Goal: Communication & Community: Answer question/provide support

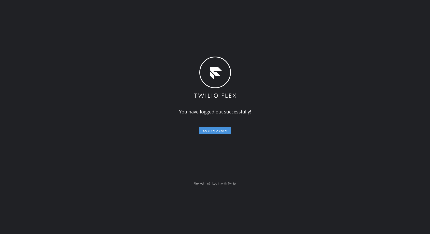
click at [227, 129] on span "Log in again" at bounding box center [215, 131] width 24 height 4
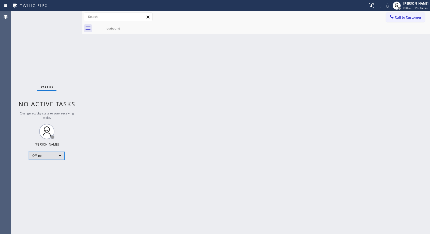
click at [49, 156] on div "Offline" at bounding box center [47, 155] width 36 height 8
click at [41, 176] on li "Unavailable" at bounding box center [46, 175] width 35 height 6
click at [152, 31] on div "outbound" at bounding box center [262, 28] width 337 height 11
click at [412, 19] on span "Call to Customer" at bounding box center [408, 17] width 27 height 5
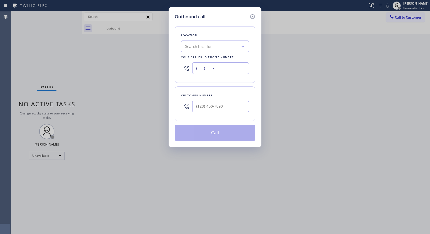
click at [198, 67] on input "(___) ___-____" at bounding box center [220, 67] width 57 height 11
paste input "818) 614-5337"
type input "(818) 614-5337"
click at [199, 106] on input "(___) ___-____" at bounding box center [220, 106] width 57 height 11
paste input "607) 592-3890"
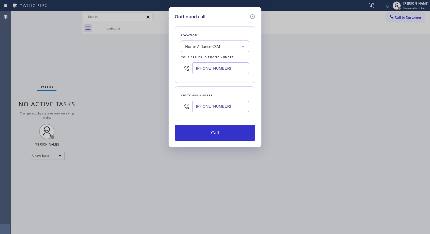
type input "(607) 592-3890"
click at [224, 134] on button "Call" at bounding box center [215, 132] width 81 height 16
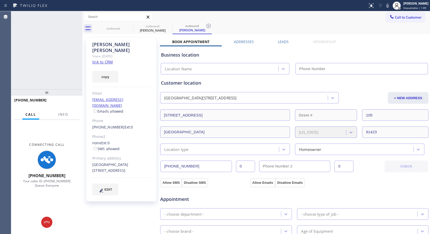
type input "(818) 614-5337"
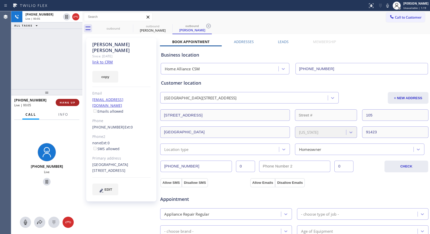
click at [65, 104] on span "HANG UP" at bounding box center [68, 103] width 16 height 4
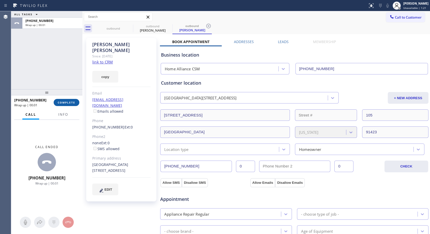
click at [65, 104] on span "COMPLETE" at bounding box center [67, 103] width 18 height 4
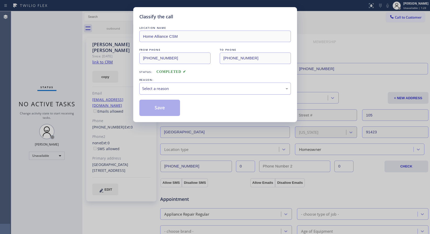
click at [159, 91] on div "Select a reason" at bounding box center [215, 89] width 146 height 6
click at [157, 107] on button "Save" at bounding box center [160, 108] width 41 height 16
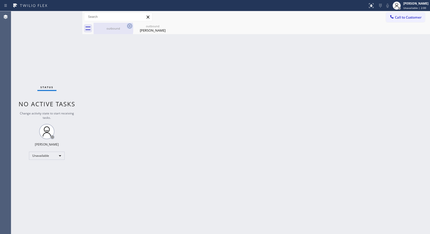
click at [131, 26] on icon at bounding box center [130, 26] width 6 height 6
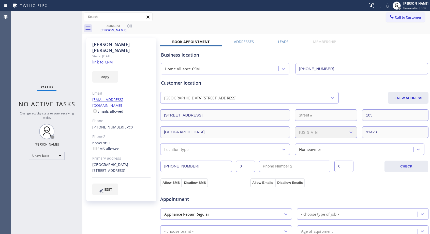
click at [112, 124] on link "(607) 592-3890" at bounding box center [108, 126] width 32 height 5
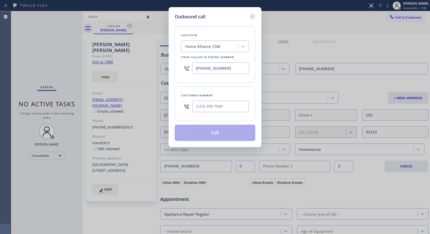
type input "(607) 592-3890"
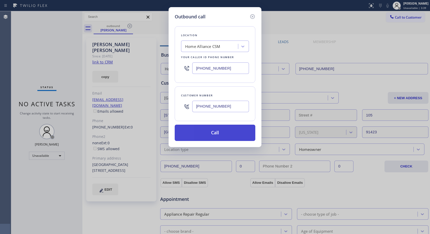
click at [209, 134] on button "Call" at bounding box center [215, 132] width 81 height 16
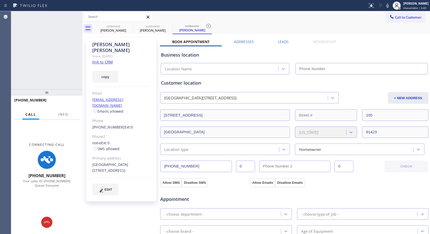
type input "(818) 614-5337"
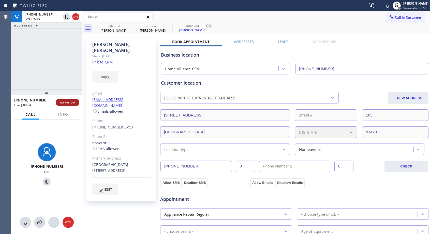
click at [65, 104] on button "HANG UP" at bounding box center [68, 102] width 24 height 7
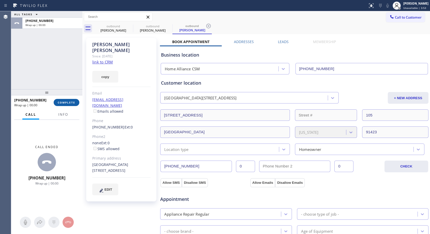
click at [65, 104] on button "COMPLETE" at bounding box center [67, 102] width 26 height 7
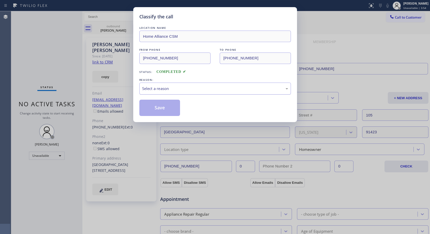
click at [166, 89] on div "Select a reason" at bounding box center [215, 89] width 146 height 6
click at [156, 107] on button "Save" at bounding box center [160, 108] width 41 height 16
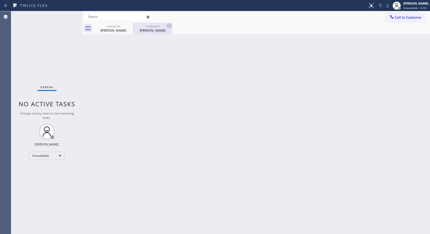
click at [149, 31] on div "Robert Dietz" at bounding box center [153, 30] width 38 height 5
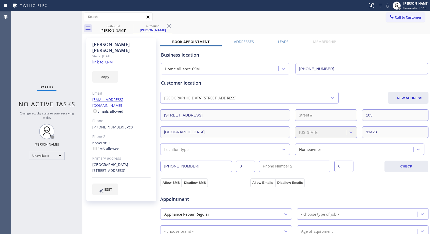
click at [108, 124] on link "(607) 592-3890" at bounding box center [108, 126] width 32 height 5
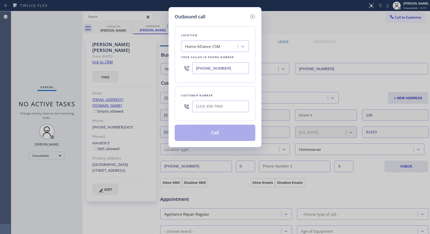
type input "(607) 592-3890"
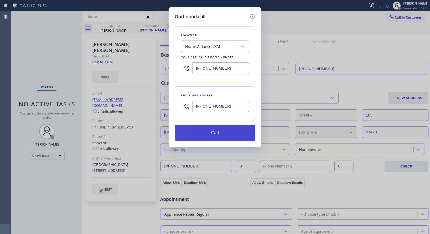
click at [212, 135] on button "Call" at bounding box center [215, 132] width 81 height 16
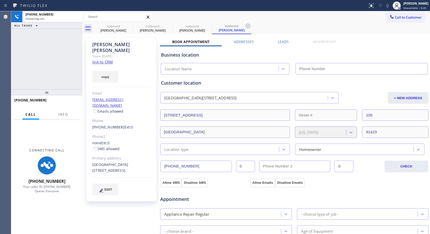
type input "(818) 614-5337"
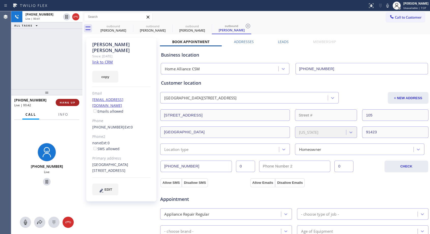
click at [72, 102] on span "HANG UP" at bounding box center [68, 103] width 16 height 4
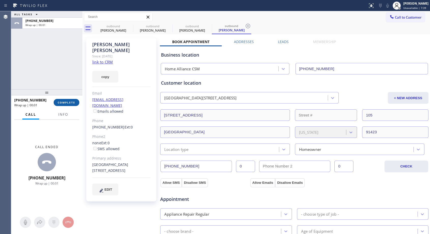
click at [72, 102] on span "COMPLETE" at bounding box center [67, 103] width 18 height 4
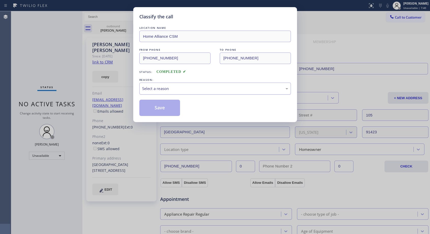
click at [176, 89] on div "Select a reason" at bounding box center [215, 89] width 146 height 6
click at [161, 107] on button "Save" at bounding box center [160, 108] width 41 height 16
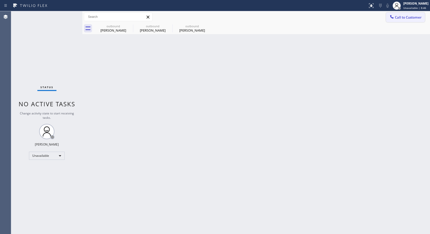
click at [402, 17] on span "Call to Customer" at bounding box center [408, 17] width 27 height 5
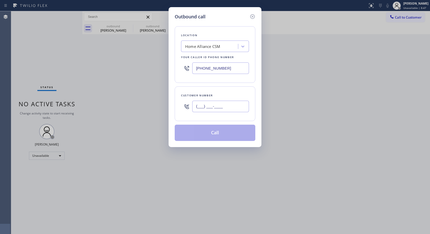
click at [209, 104] on input "(___) ___-____" at bounding box center [220, 106] width 57 height 11
paste input "201) 625-2656"
type input "(201) 625-2656"
click at [232, 93] on div "Customer number" at bounding box center [215, 95] width 68 height 5
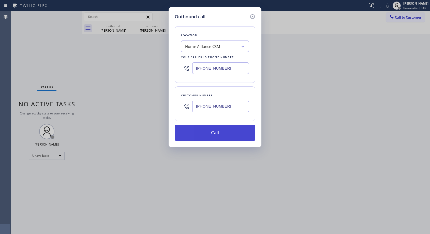
click at [232, 132] on button "Call" at bounding box center [215, 132] width 81 height 16
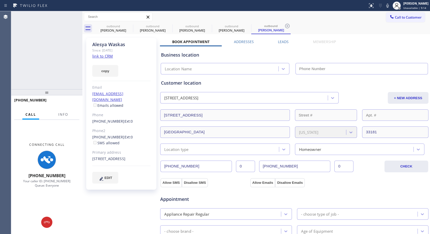
type input "(818) 614-5337"
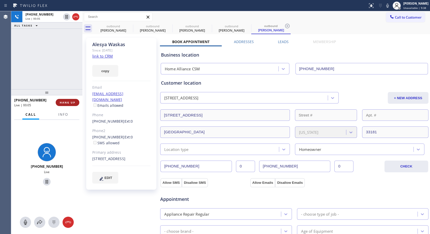
click at [71, 101] on span "HANG UP" at bounding box center [68, 103] width 16 height 4
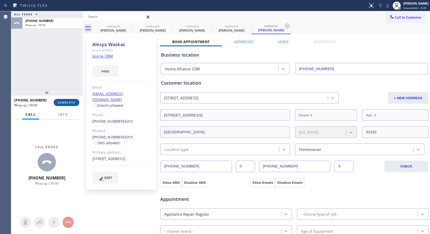
click at [71, 101] on span "COMPLETE" at bounding box center [67, 103] width 18 height 4
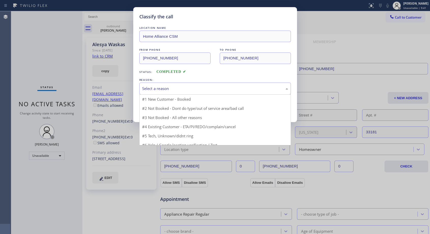
click at [168, 85] on div "Select a reason" at bounding box center [216, 88] width 152 height 12
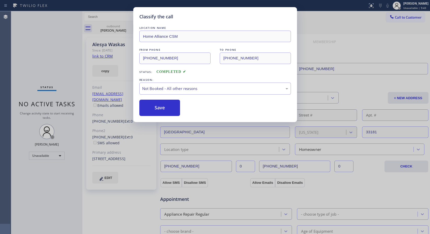
click at [156, 109] on button "Save" at bounding box center [160, 108] width 41 height 16
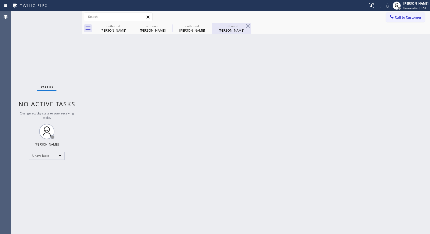
click at [229, 32] on div "Alesya Waskas" at bounding box center [232, 30] width 38 height 5
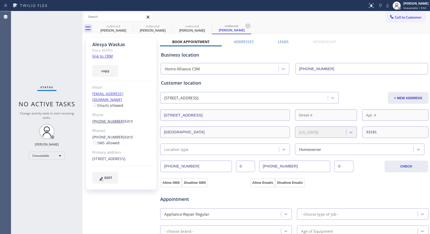
click at [112, 119] on link "(201) 625-2656" at bounding box center [108, 121] width 32 height 5
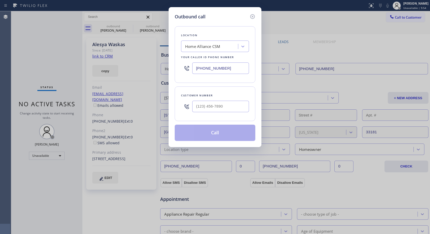
type input "(201) 625-2656"
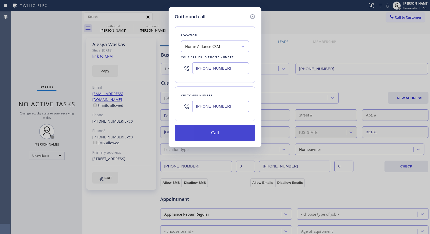
click at [205, 132] on button "Call" at bounding box center [215, 132] width 81 height 16
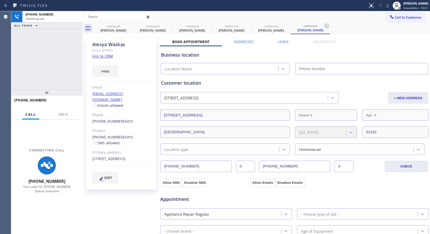
type input "(818) 614-5337"
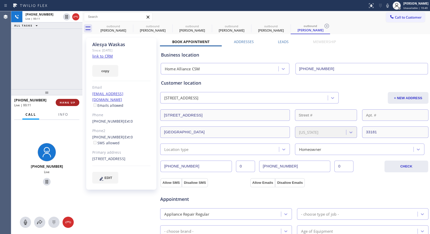
click at [65, 103] on span "HANG UP" at bounding box center [68, 103] width 16 height 4
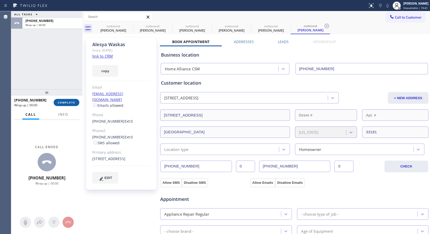
click at [65, 103] on span "COMPLETE" at bounding box center [67, 103] width 18 height 4
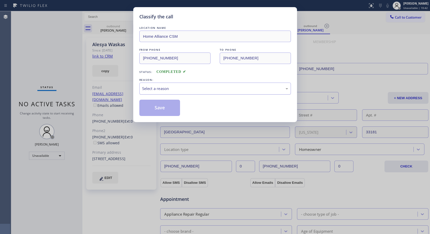
click at [159, 89] on div "Select a reason" at bounding box center [215, 89] width 146 height 6
click at [155, 108] on button "Save" at bounding box center [160, 108] width 41 height 16
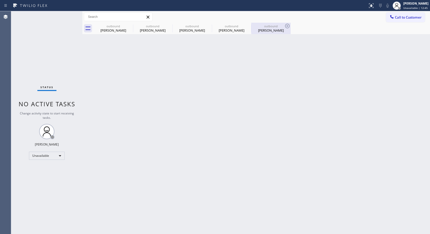
click at [265, 29] on div "Alesya Waskas" at bounding box center [271, 30] width 38 height 5
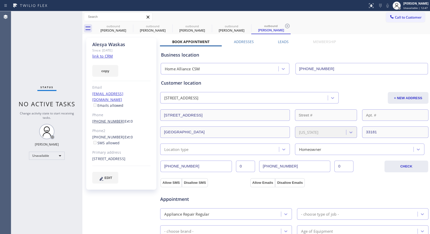
click at [106, 119] on link "(201) 625-2656" at bounding box center [108, 121] width 32 height 5
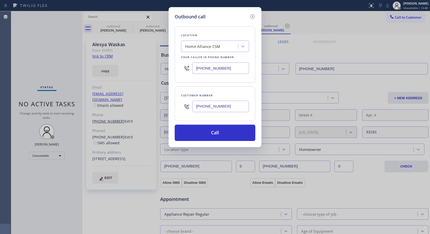
type input "(201) 625-2656"
click at [211, 134] on button "Call" at bounding box center [215, 132] width 81 height 16
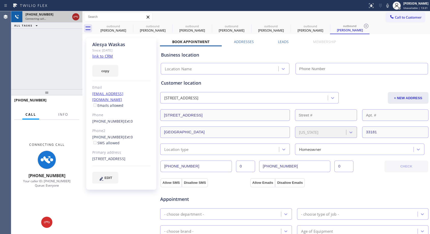
click at [77, 17] on icon at bounding box center [76, 17] width 5 height 2
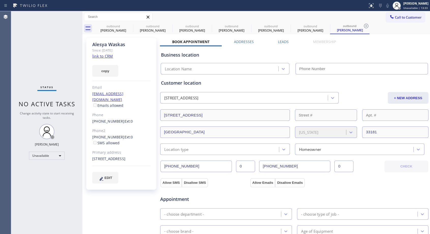
type input "(818) 614-5337"
click at [130, 25] on icon at bounding box center [130, 26] width 6 height 6
click at [0, 0] on icon at bounding box center [0, 0] width 0 height 0
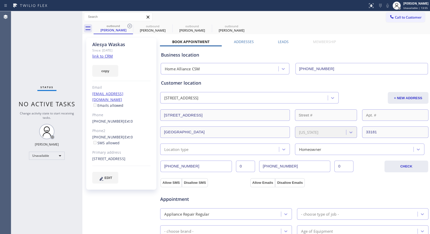
click at [130, 25] on icon at bounding box center [130, 26] width 6 height 6
click at [110, 119] on link "(201) 625-2656" at bounding box center [108, 121] width 32 height 5
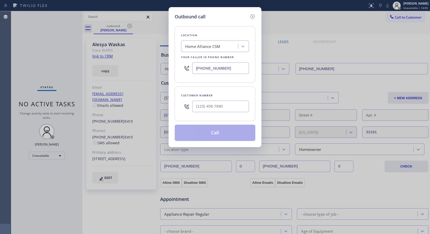
type input "(201) 625-2656"
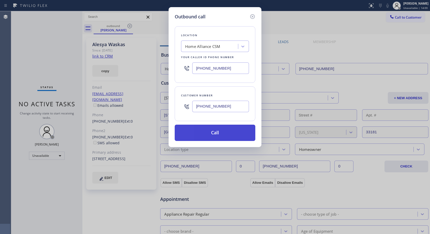
click at [216, 134] on button "Call" at bounding box center [215, 132] width 81 height 16
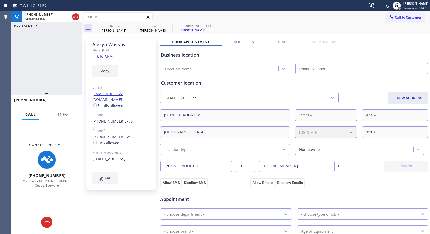
type input "(818) 614-5337"
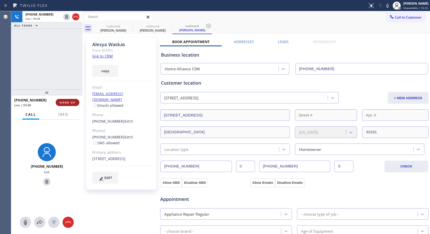
click at [73, 103] on span "HANG UP" at bounding box center [68, 103] width 16 height 4
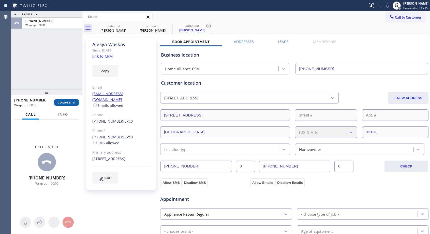
click at [73, 103] on span "COMPLETE" at bounding box center [67, 103] width 18 height 4
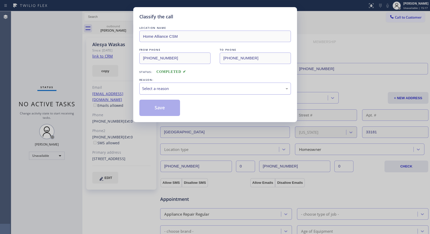
click at [180, 89] on div "Select a reason" at bounding box center [215, 89] width 146 height 6
click at [160, 108] on button "Save" at bounding box center [160, 108] width 41 height 16
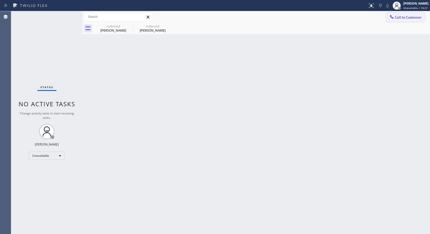
click at [399, 17] on span "Call to Customer" at bounding box center [408, 17] width 27 height 5
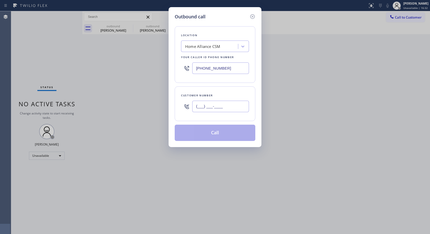
click at [227, 105] on input "(___) ___-____" at bounding box center [220, 106] width 57 height 11
paste input "415) 606-3606"
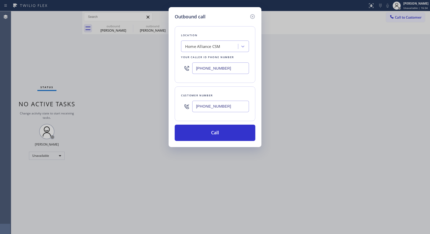
type input "(415) 606-3606"
click at [220, 131] on button "Call" at bounding box center [215, 132] width 81 height 16
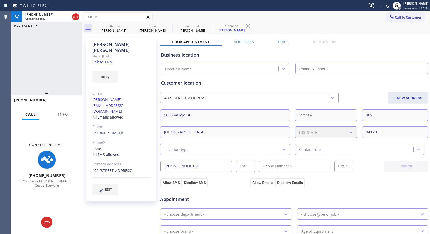
type input "(818) 614-5337"
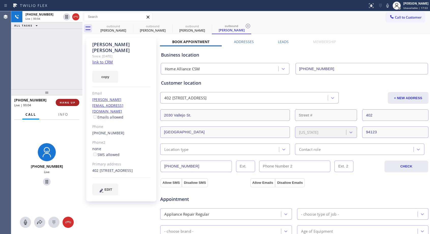
click at [71, 102] on span "HANG UP" at bounding box center [68, 103] width 16 height 4
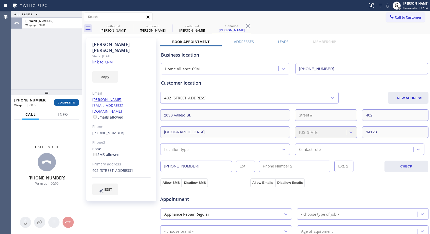
click at [71, 103] on span "COMPLETE" at bounding box center [67, 103] width 18 height 4
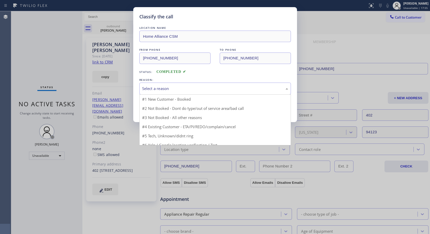
click at [189, 87] on div "Select a reason" at bounding box center [215, 89] width 146 height 6
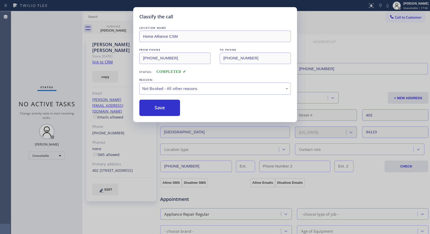
click at [151, 108] on button "Save" at bounding box center [160, 108] width 41 height 16
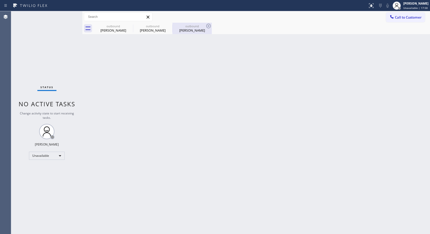
click at [196, 28] on div "Walt Gebauer" at bounding box center [192, 30] width 38 height 5
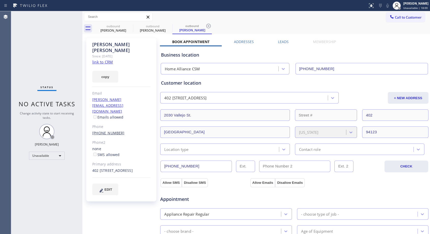
click at [106, 130] on link "(415) 606-3606" at bounding box center [108, 132] width 32 height 5
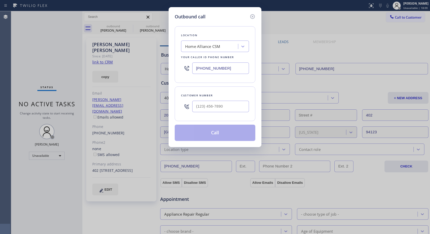
type input "(415) 606-3606"
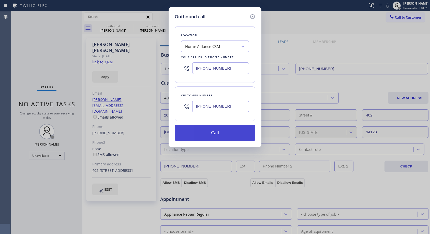
click at [204, 126] on button "Call" at bounding box center [215, 132] width 81 height 16
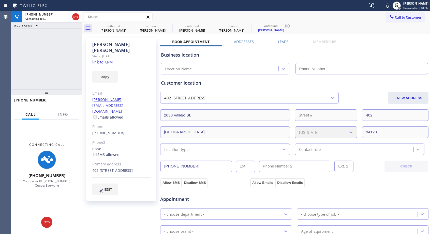
type input "(818) 614-5337"
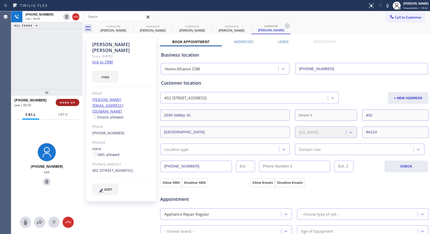
click at [72, 101] on span "HANG UP" at bounding box center [68, 103] width 16 height 4
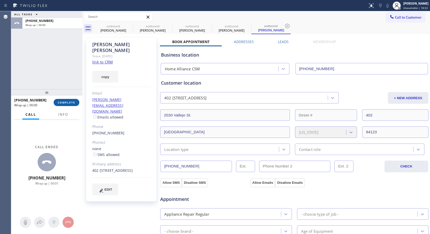
click at [72, 101] on span "COMPLETE" at bounding box center [67, 103] width 18 height 4
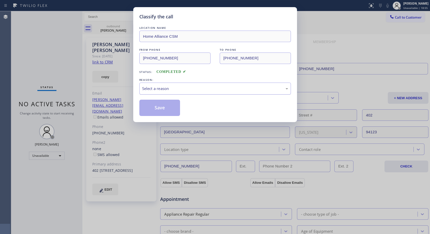
click at [159, 87] on div "Select a reason" at bounding box center [215, 89] width 146 height 6
click at [158, 106] on button "Save" at bounding box center [160, 108] width 41 height 16
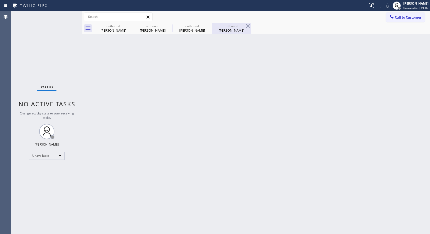
click at [228, 32] on div "Walt Gebauer" at bounding box center [232, 30] width 38 height 5
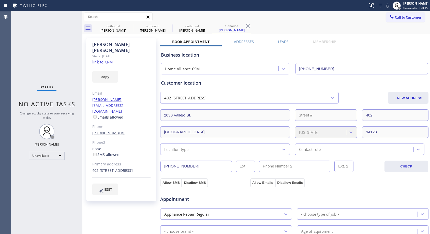
click at [113, 130] on link "(415) 606-3606" at bounding box center [108, 132] width 32 height 5
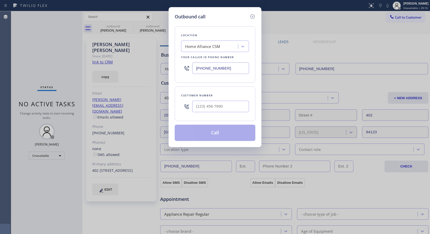
type input "(415) 606-3606"
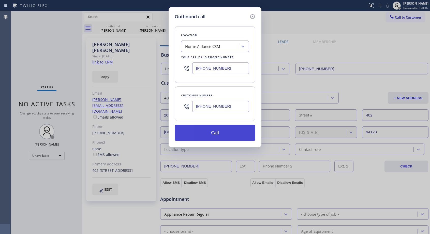
click at [229, 135] on button "Call" at bounding box center [215, 132] width 81 height 16
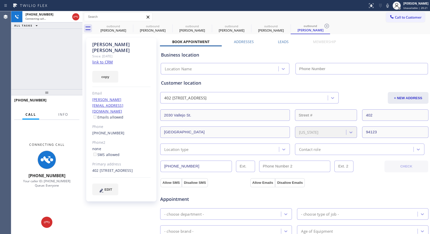
type input "(818) 614-5337"
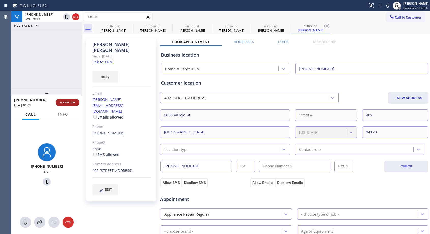
click at [69, 102] on span "HANG UP" at bounding box center [68, 103] width 16 height 4
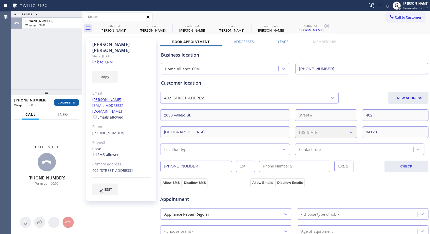
click at [70, 100] on button "COMPLETE" at bounding box center [67, 102] width 26 height 7
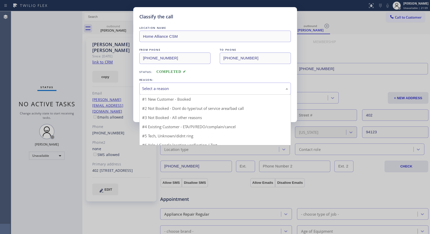
click at [156, 87] on div "Select a reason" at bounding box center [215, 89] width 146 height 6
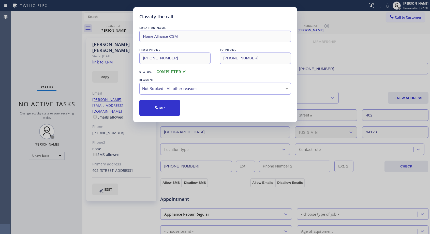
click at [149, 108] on button "Save" at bounding box center [160, 108] width 41 height 16
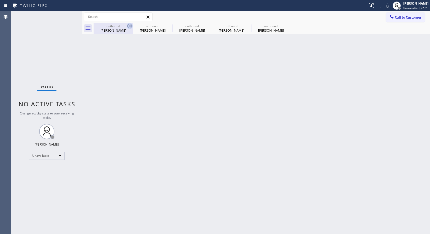
click at [129, 25] on icon at bounding box center [130, 26] width 6 height 6
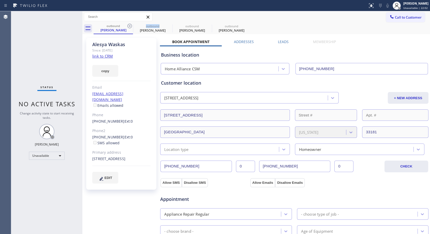
click at [129, 25] on icon at bounding box center [130, 26] width 6 height 6
click at [0, 0] on icon at bounding box center [0, 0] width 0 height 0
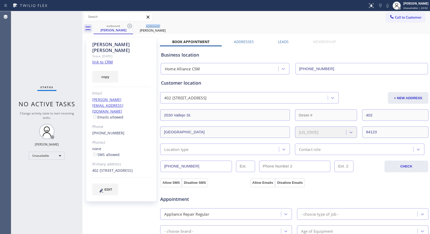
click at [129, 25] on icon at bounding box center [130, 26] width 6 height 6
click at [0, 0] on icon at bounding box center [0, 0] width 0 height 0
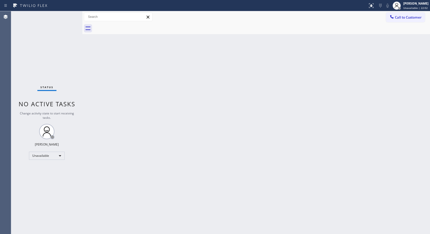
click at [129, 25] on div at bounding box center [262, 28] width 337 height 11
click at [416, 17] on span "Call to Customer" at bounding box center [408, 17] width 27 height 5
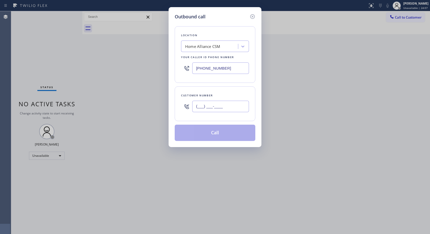
click at [229, 104] on input "(___) ___-____" at bounding box center [220, 106] width 57 height 11
paste input "818) 749-2403"
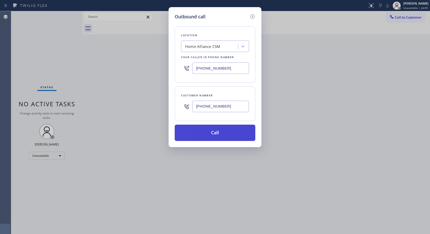
type input "(818) 749-2403"
click at [216, 135] on button "Call" at bounding box center [215, 132] width 81 height 16
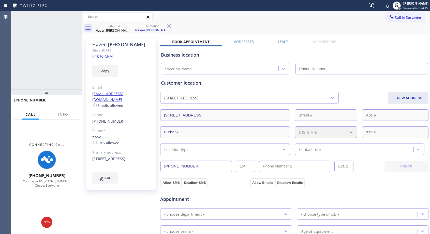
type input "(818) 614-5337"
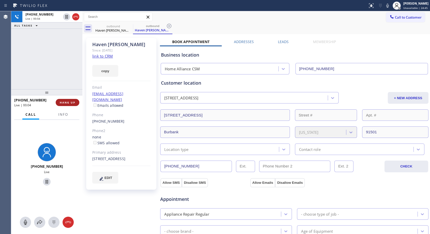
click at [70, 103] on span "HANG UP" at bounding box center [68, 103] width 16 height 4
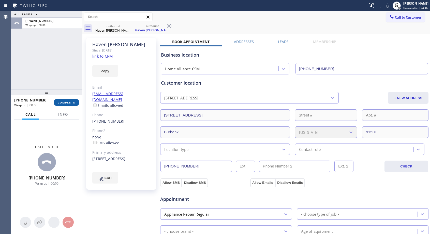
click at [70, 103] on span "COMPLETE" at bounding box center [67, 103] width 18 height 4
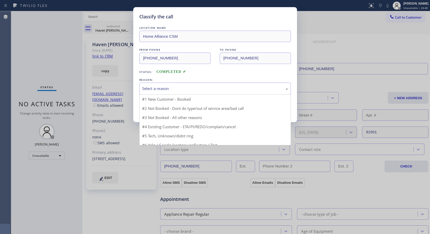
click at [167, 88] on div "Select a reason" at bounding box center [215, 89] width 146 height 6
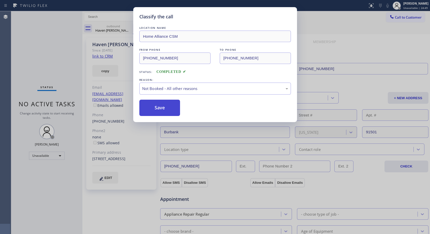
click at [157, 106] on button "Save" at bounding box center [160, 108] width 41 height 16
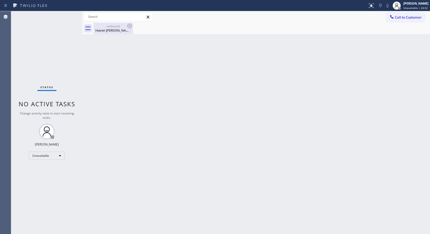
click at [114, 30] on div "Haven Dragomer" at bounding box center [113, 30] width 38 height 5
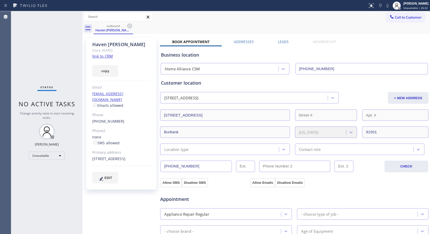
click at [103, 119] on link "(818) 749-2403" at bounding box center [108, 121] width 32 height 5
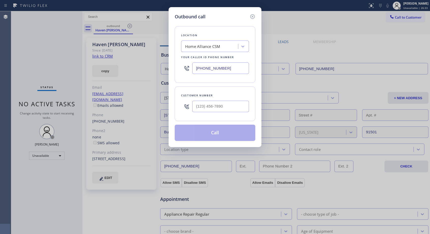
type input "(818) 749-2403"
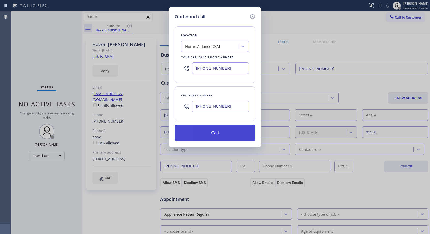
click at [210, 137] on button "Call" at bounding box center [215, 132] width 81 height 16
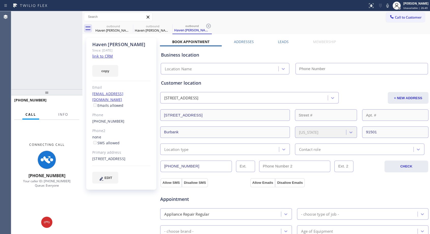
type input "(818) 614-5337"
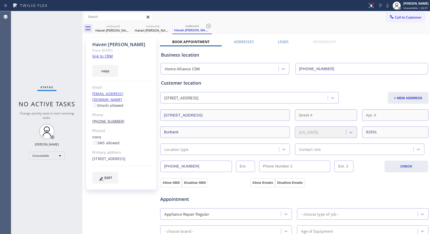
click at [111, 119] on link "(818) 749-2403" at bounding box center [108, 121] width 32 height 5
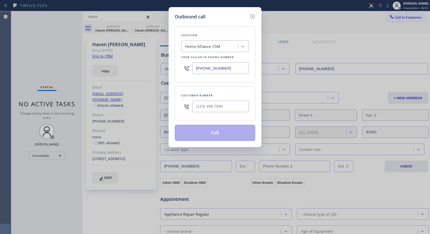
type input "(818) 749-2403"
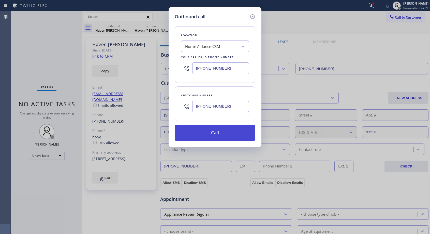
click at [204, 132] on button "Call" at bounding box center [215, 132] width 81 height 16
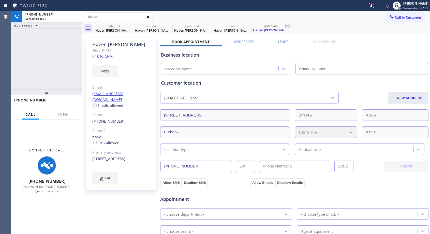
type input "(818) 614-5337"
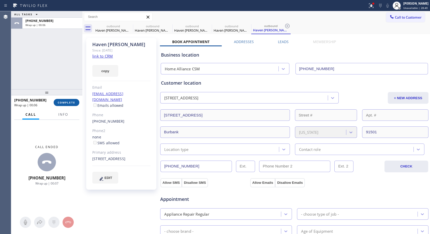
click at [69, 102] on span "COMPLETE" at bounding box center [67, 103] width 18 height 4
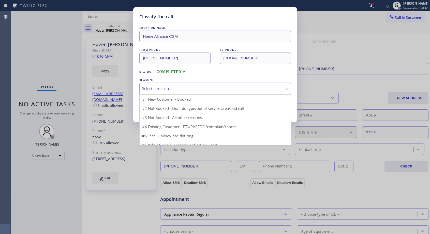
click at [191, 90] on div "Select a reason" at bounding box center [215, 89] width 146 height 6
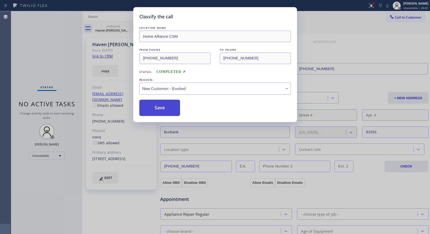
click at [156, 104] on button "Save" at bounding box center [160, 108] width 41 height 16
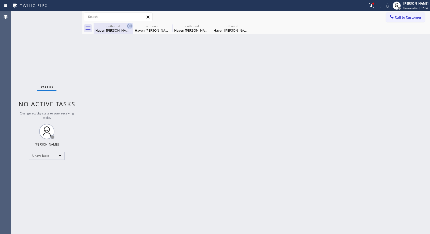
click at [131, 27] on icon at bounding box center [130, 26] width 6 height 6
click at [0, 0] on icon at bounding box center [0, 0] width 0 height 0
click at [131, 27] on div "outbound Haven Dragomer outbound Haven Dragomer outbound Haven Dragomer outboun…" at bounding box center [262, 28] width 337 height 11
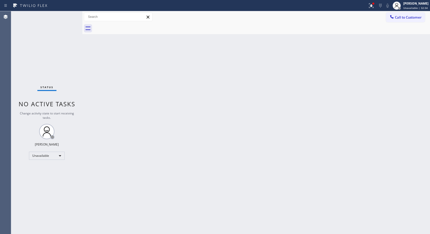
click at [131, 27] on div at bounding box center [262, 28] width 337 height 11
click at [404, 18] on span "Call to Customer" at bounding box center [408, 17] width 27 height 5
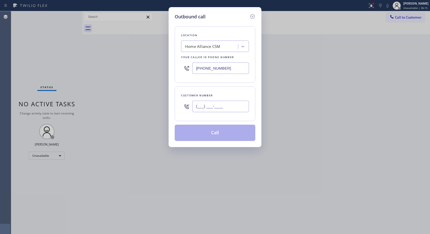
click at [231, 108] on input "(___) ___-____" at bounding box center [220, 106] width 57 height 11
paste input "323) 527-6093"
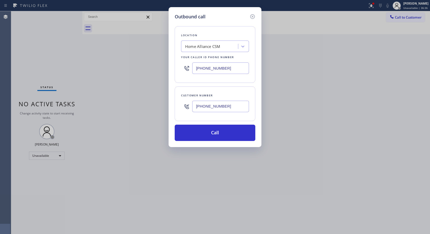
click at [219, 105] on input "(323) 527-6093" at bounding box center [220, 106] width 57 height 11
paste input "text"
type input "(323) 527-6090"
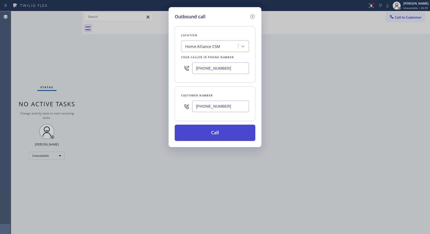
click at [221, 134] on button "Call" at bounding box center [215, 132] width 81 height 16
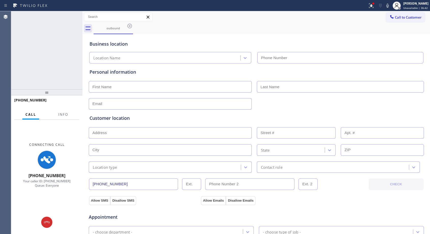
type input "(818) 614-5337"
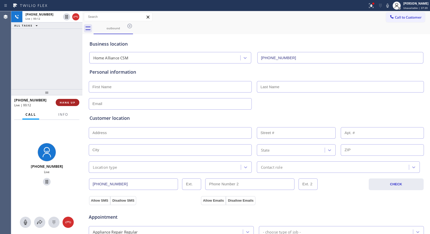
click at [73, 101] on span "HANG UP" at bounding box center [68, 103] width 16 height 4
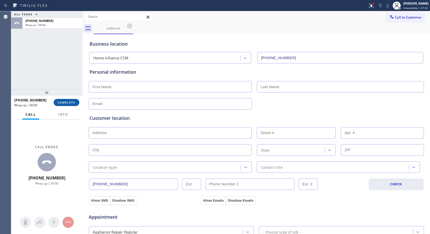
click at [73, 101] on span "COMPLETE" at bounding box center [67, 103] width 18 height 4
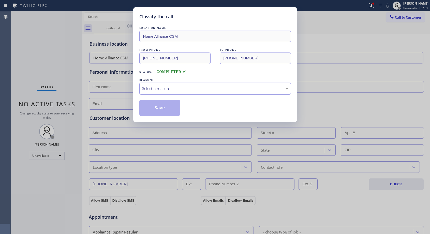
click at [180, 91] on div "Select a reason" at bounding box center [216, 88] width 152 height 12
click at [165, 111] on button "Save" at bounding box center [160, 108] width 41 height 16
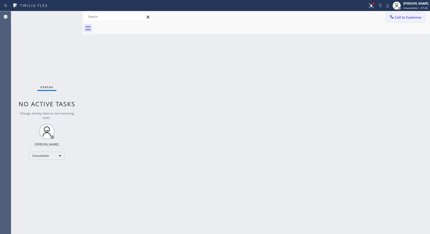
click at [399, 16] on span "Call to Customer" at bounding box center [408, 17] width 27 height 5
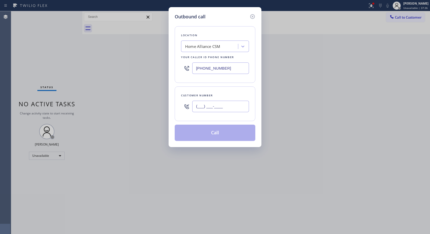
click at [212, 104] on input "(___) ___-____" at bounding box center [220, 106] width 57 height 11
paste input "323) 527-6093"
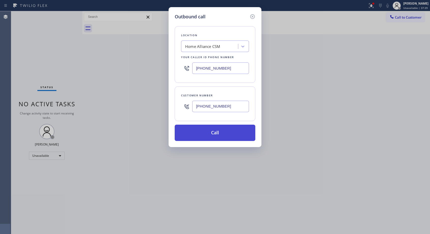
type input "(323) 527-6091"
click at [227, 137] on button "Call" at bounding box center [215, 132] width 81 height 16
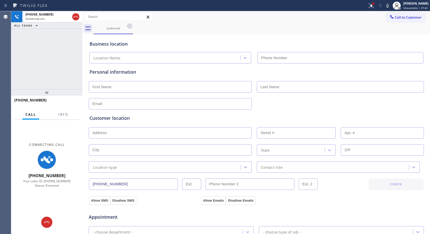
type input "(818) 614-5337"
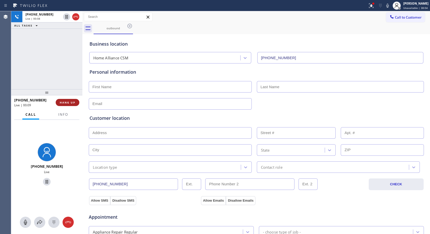
click at [72, 99] on button "HANG UP" at bounding box center [68, 102] width 24 height 7
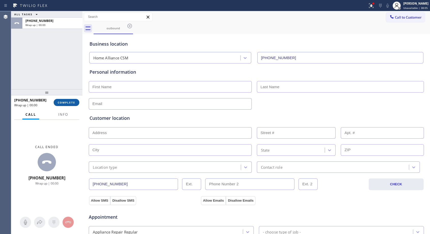
click at [71, 101] on span "COMPLETE" at bounding box center [67, 103] width 18 height 4
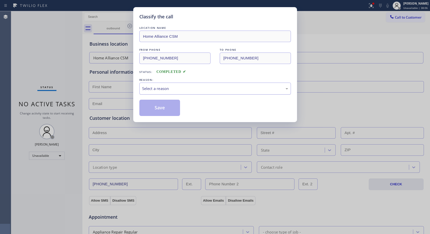
click at [224, 92] on div "Select a reason" at bounding box center [216, 88] width 152 height 12
click at [175, 108] on button "Save" at bounding box center [160, 108] width 41 height 16
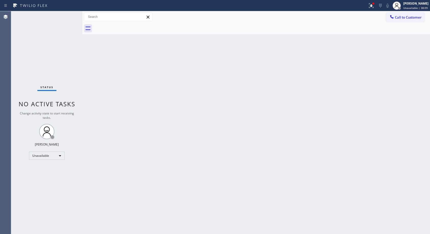
drag, startPoint x: 397, startPoint y: 19, endPoint x: 345, endPoint y: 51, distance: 61.0
click at [397, 19] on span "Call to Customer" at bounding box center [408, 17] width 27 height 5
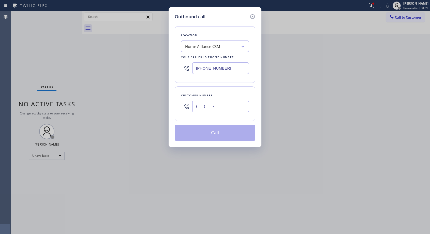
click at [235, 107] on input "(___) ___-____" at bounding box center [220, 106] width 57 height 11
paste input "323) 527-6093"
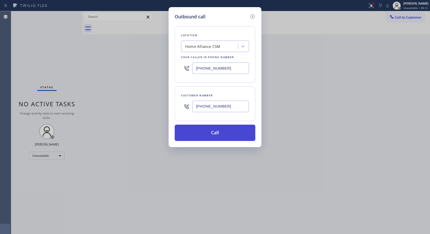
type input "(323) 527-6092"
click at [236, 133] on button "Call" at bounding box center [215, 132] width 81 height 16
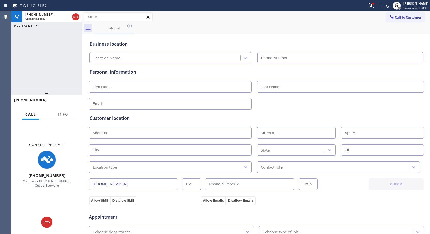
type input "(818) 614-5337"
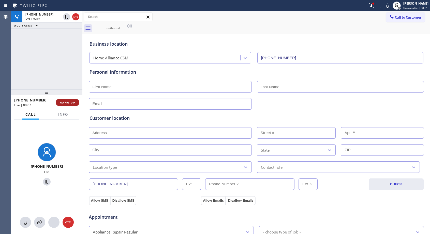
click at [73, 101] on span "HANG UP" at bounding box center [68, 103] width 16 height 4
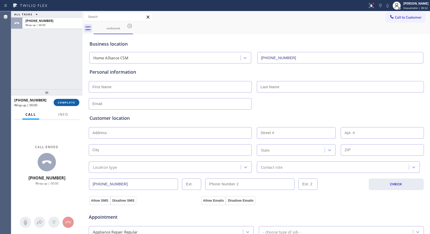
click at [73, 101] on span "COMPLETE" at bounding box center [67, 103] width 18 height 4
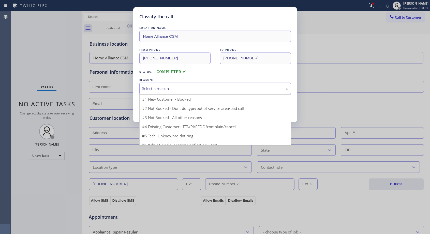
click at [203, 88] on div "Select a reason" at bounding box center [215, 89] width 146 height 6
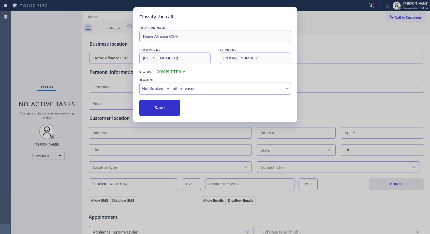
click at [169, 107] on button "Save" at bounding box center [160, 108] width 41 height 16
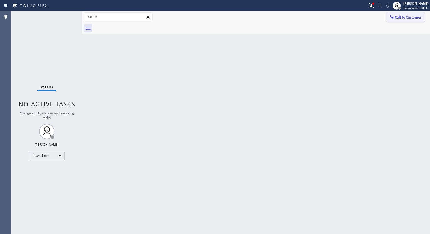
click at [397, 17] on span "Call to Customer" at bounding box center [408, 17] width 27 height 5
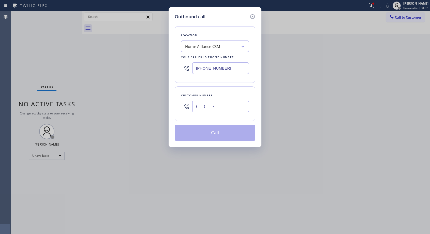
click at [242, 105] on input "(___) ___-____" at bounding box center [220, 106] width 57 height 11
paste input "323) 527-6093"
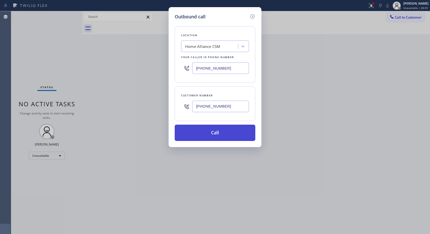
type input "(323) 527-6094"
click at [234, 131] on button "Call" at bounding box center [215, 132] width 81 height 16
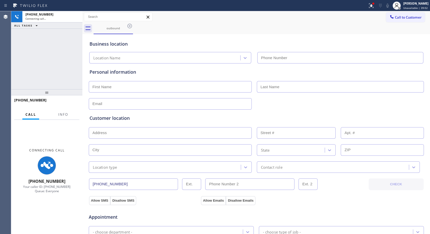
type input "(818) 614-5337"
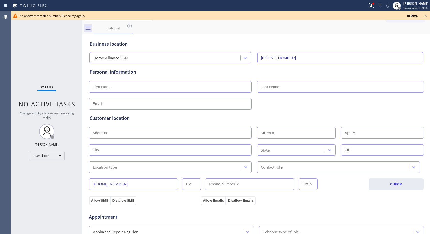
click at [427, 15] on icon at bounding box center [426, 15] width 6 height 6
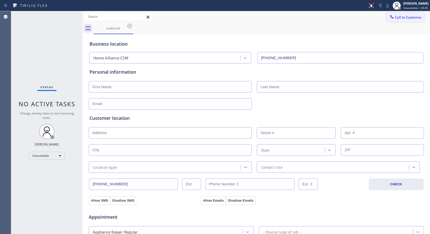
click at [397, 16] on span "Call to Customer" at bounding box center [408, 17] width 27 height 5
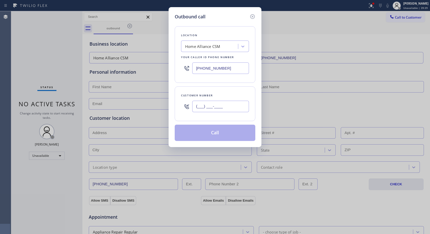
click at [222, 106] on input "(___) ___-____" at bounding box center [220, 106] width 57 height 11
paste input "323) 527-6093"
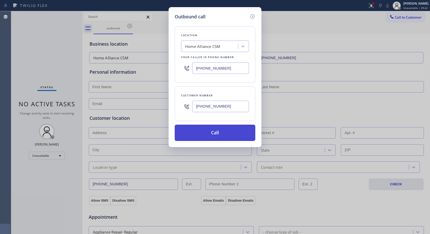
type input "(323) 527-6095"
click at [235, 134] on button "Call" at bounding box center [215, 132] width 81 height 16
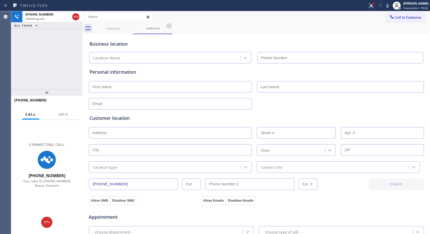
type input "(818) 614-5337"
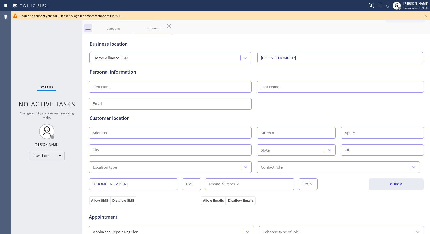
click at [428, 15] on icon at bounding box center [426, 15] width 6 height 6
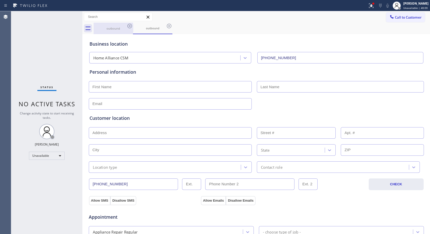
click at [126, 26] on div "outbound" at bounding box center [113, 28] width 38 height 4
click at [131, 25] on icon at bounding box center [130, 26] width 6 height 6
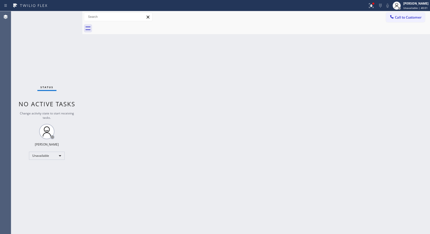
click at [131, 25] on div at bounding box center [262, 28] width 337 height 11
